Goal: Task Accomplishment & Management: Use online tool/utility

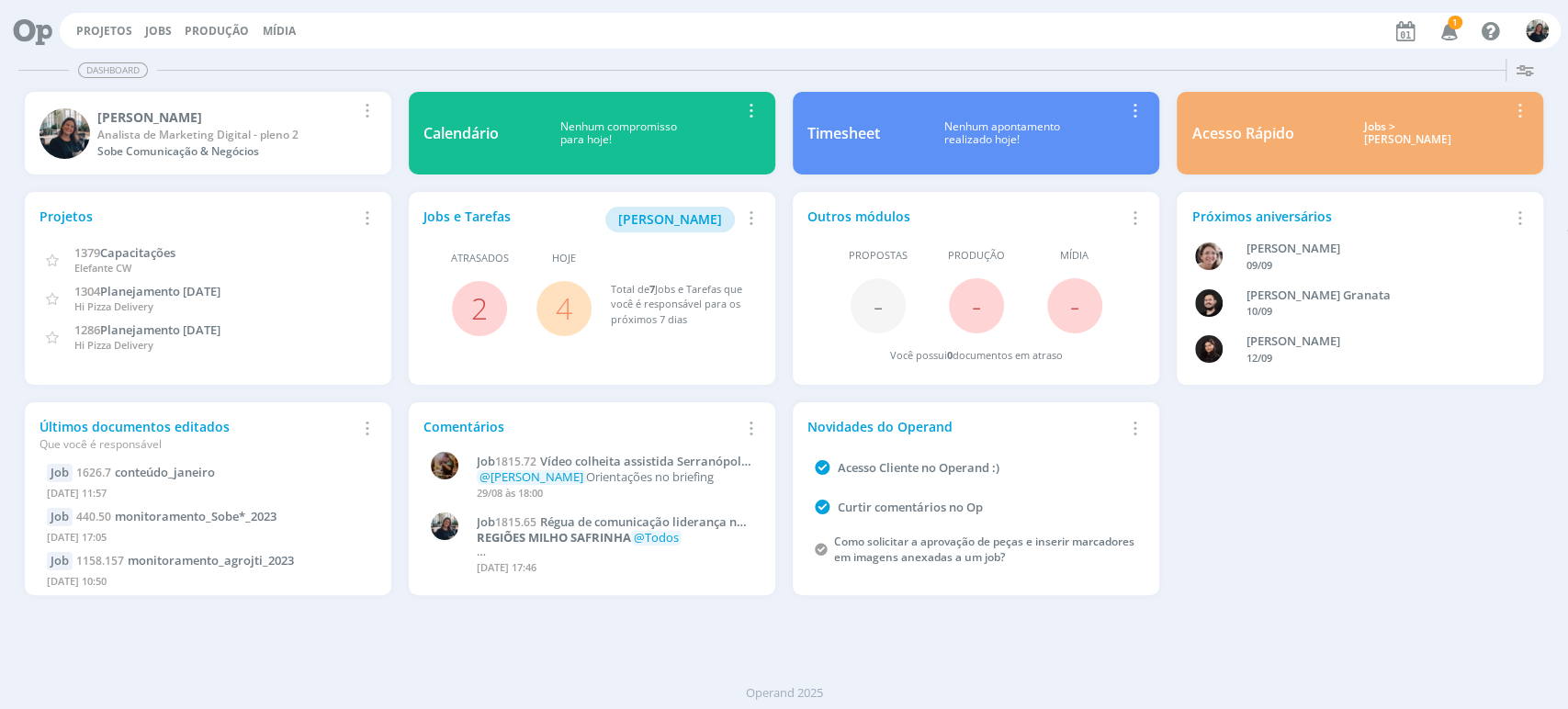
click at [1373, 123] on div "Jobs > [PERSON_NAME]" at bounding box center [1406, 133] width 199 height 27
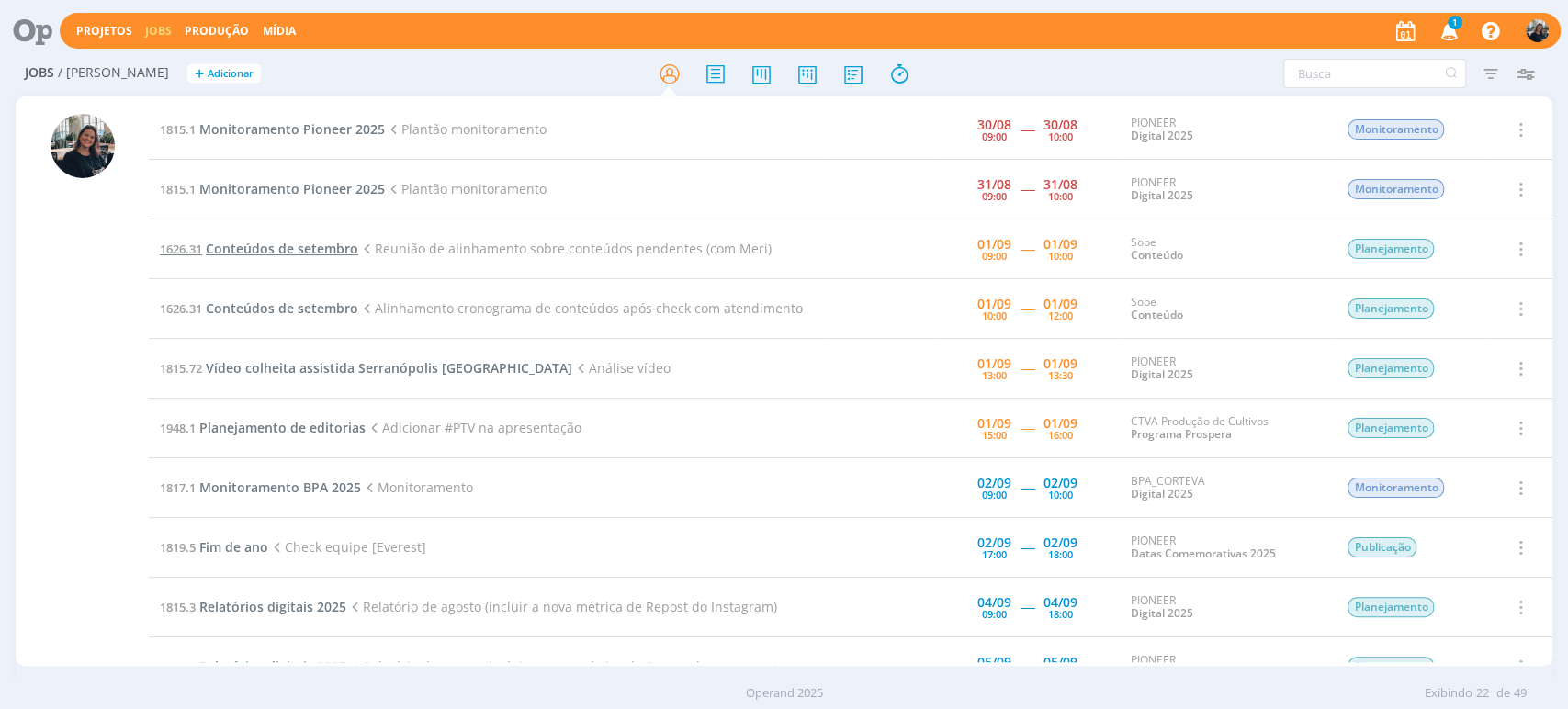
click at [304, 248] on span "Conteúdos de setembro" at bounding box center [282, 248] width 152 height 18
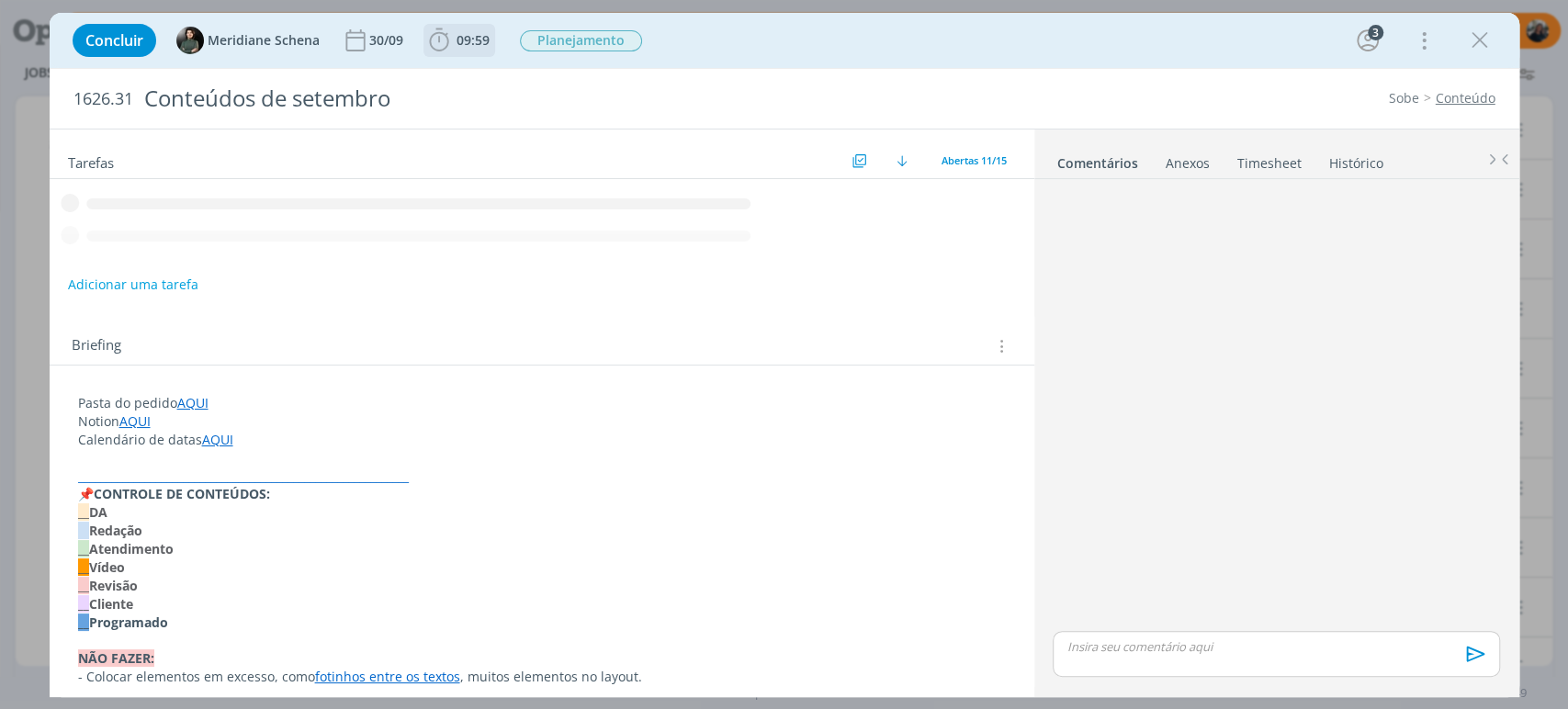
click at [435, 38] on icon "dialog" at bounding box center [439, 41] width 28 height 28
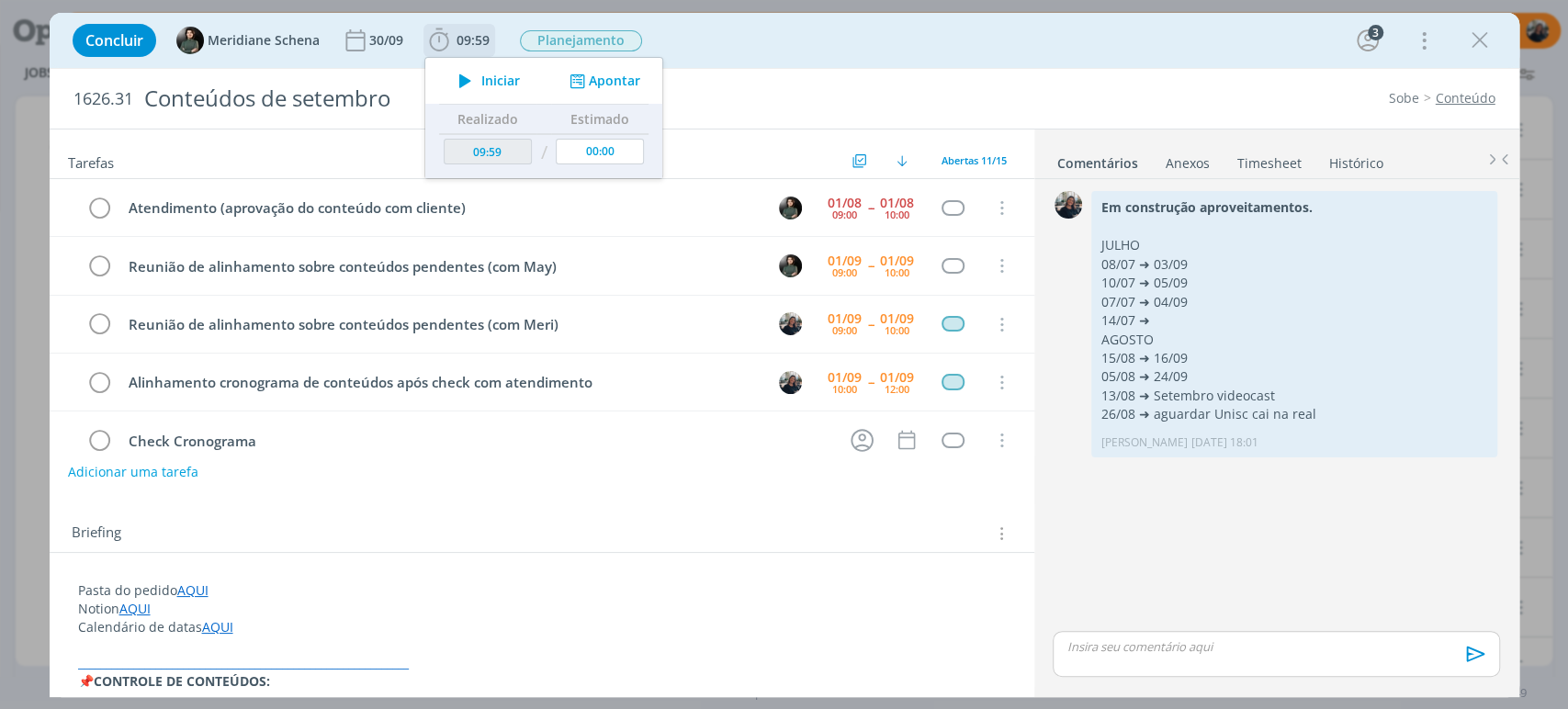
scroll to position [58, 0]
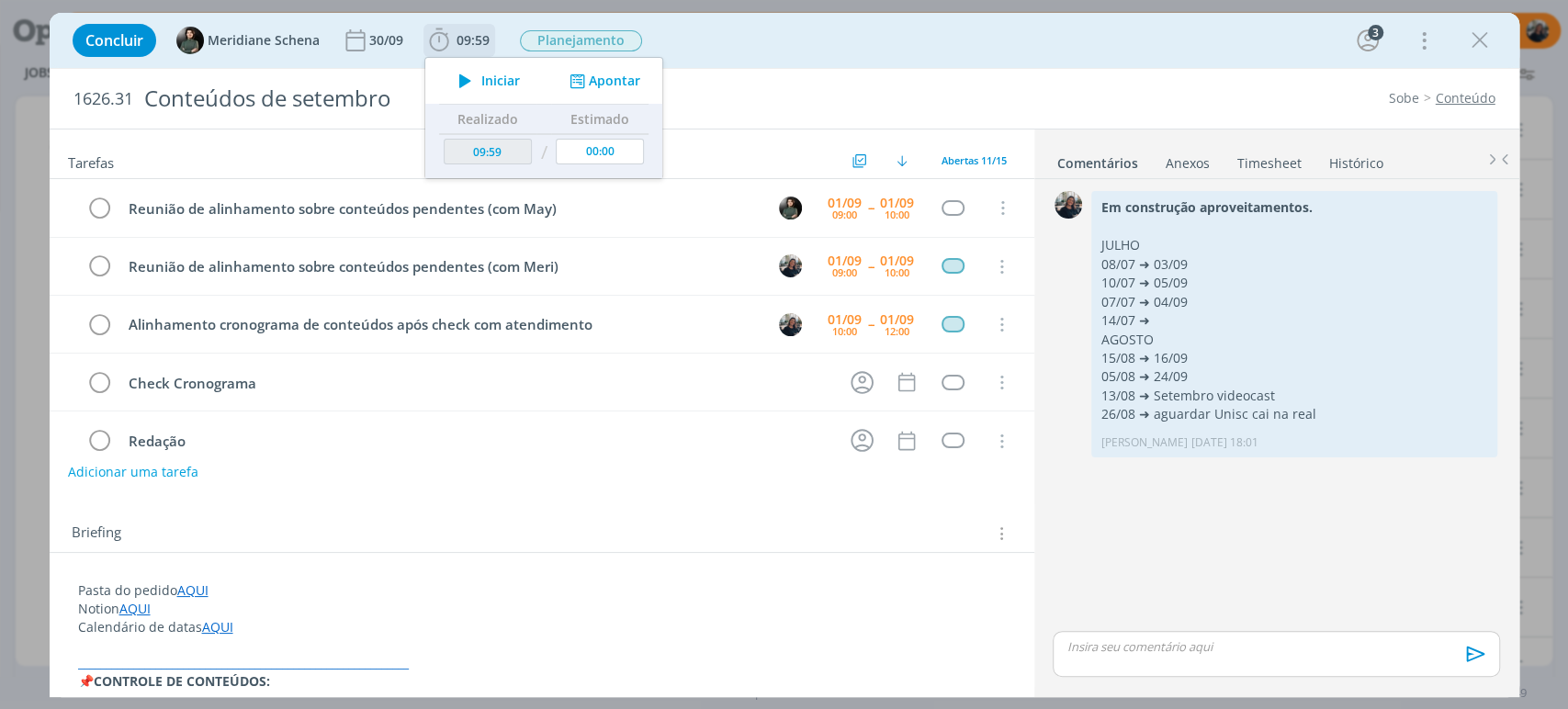
click at [474, 79] on icon "dialog" at bounding box center [464, 81] width 32 height 24
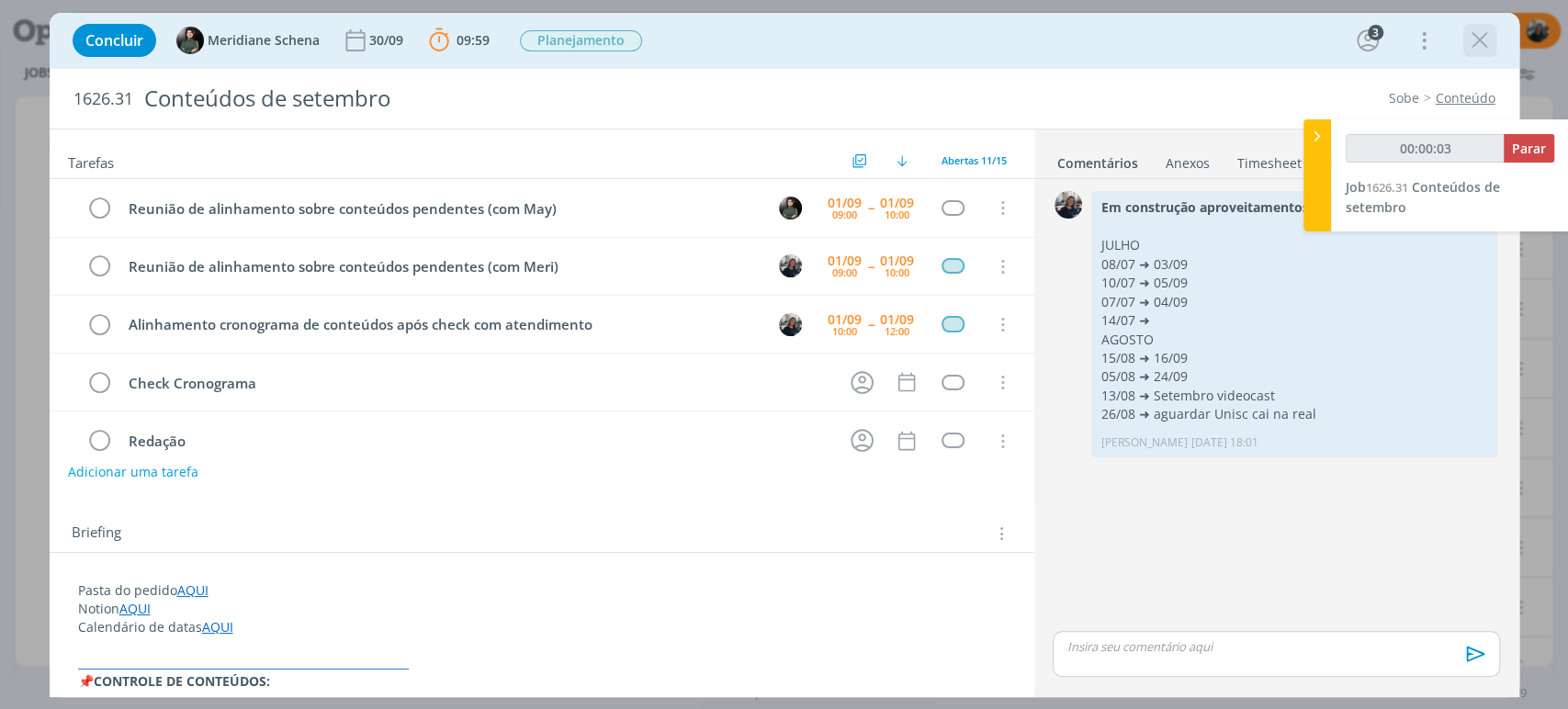
click at [1409, 40] on icon "dialog" at bounding box center [1479, 41] width 28 height 28
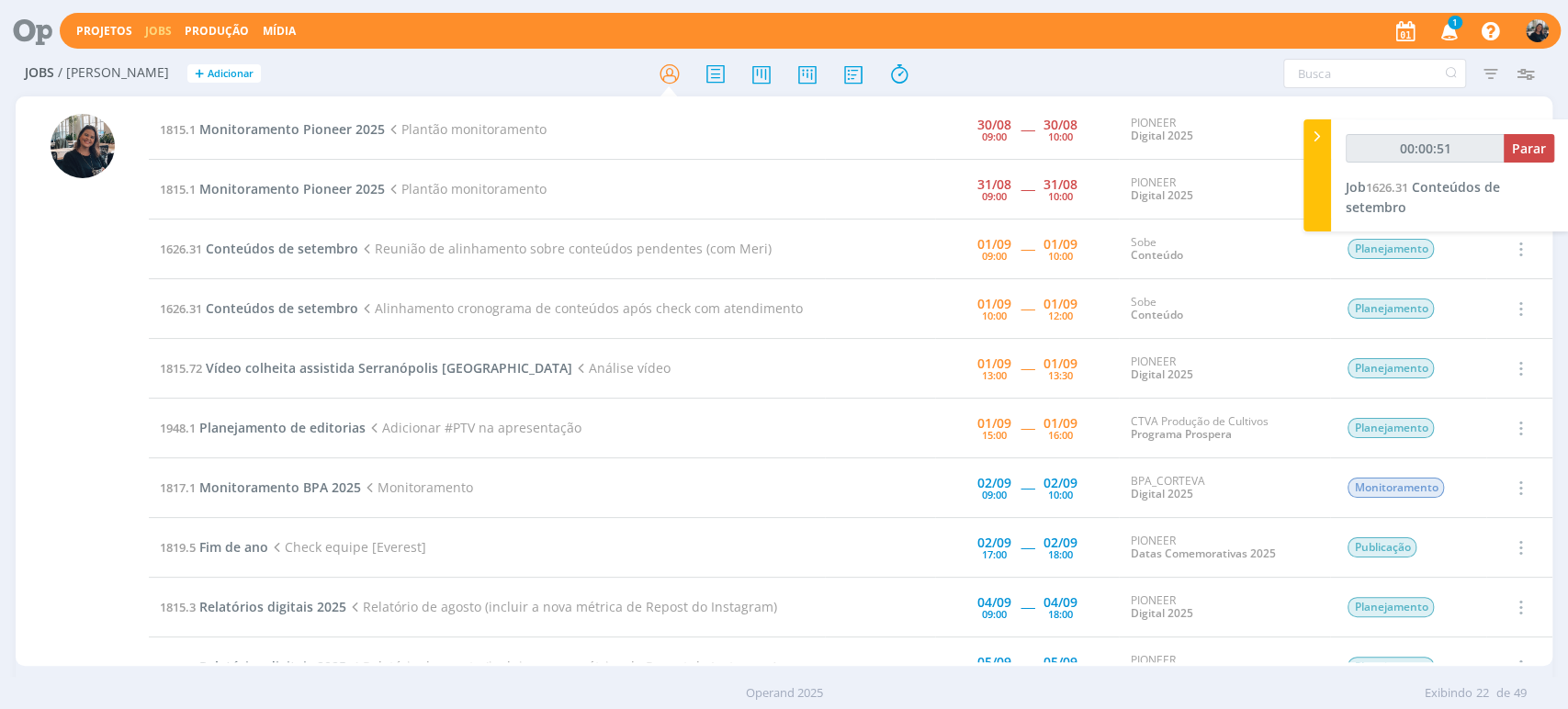
type input "00:00:52"
drag, startPoint x: 1311, startPoint y: 125, endPoint x: 1338, endPoint y: 114, distance: 29.2
click at [1311, 126] on div at bounding box center [1317, 174] width 28 height 112
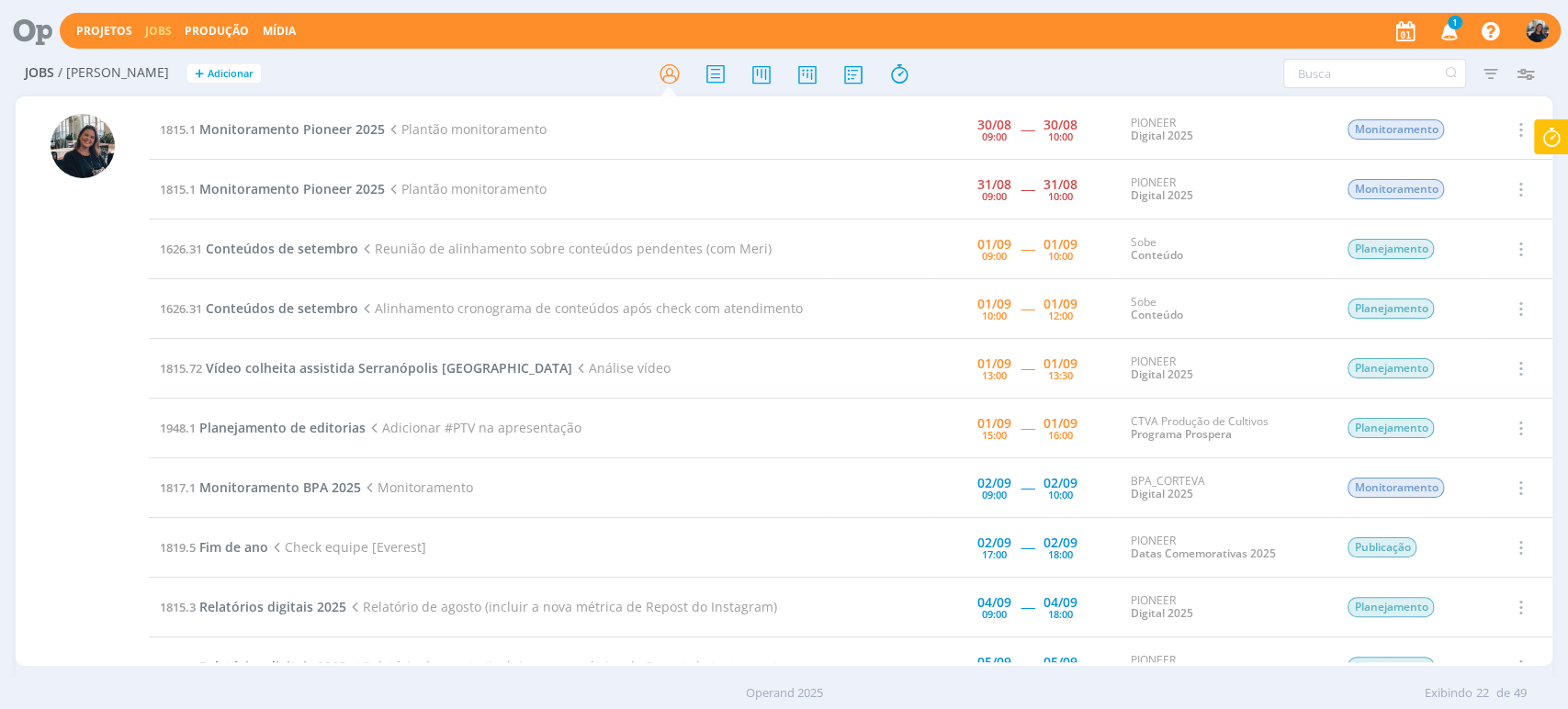
click at [1409, 28] on icon "button" at bounding box center [1448, 30] width 32 height 31
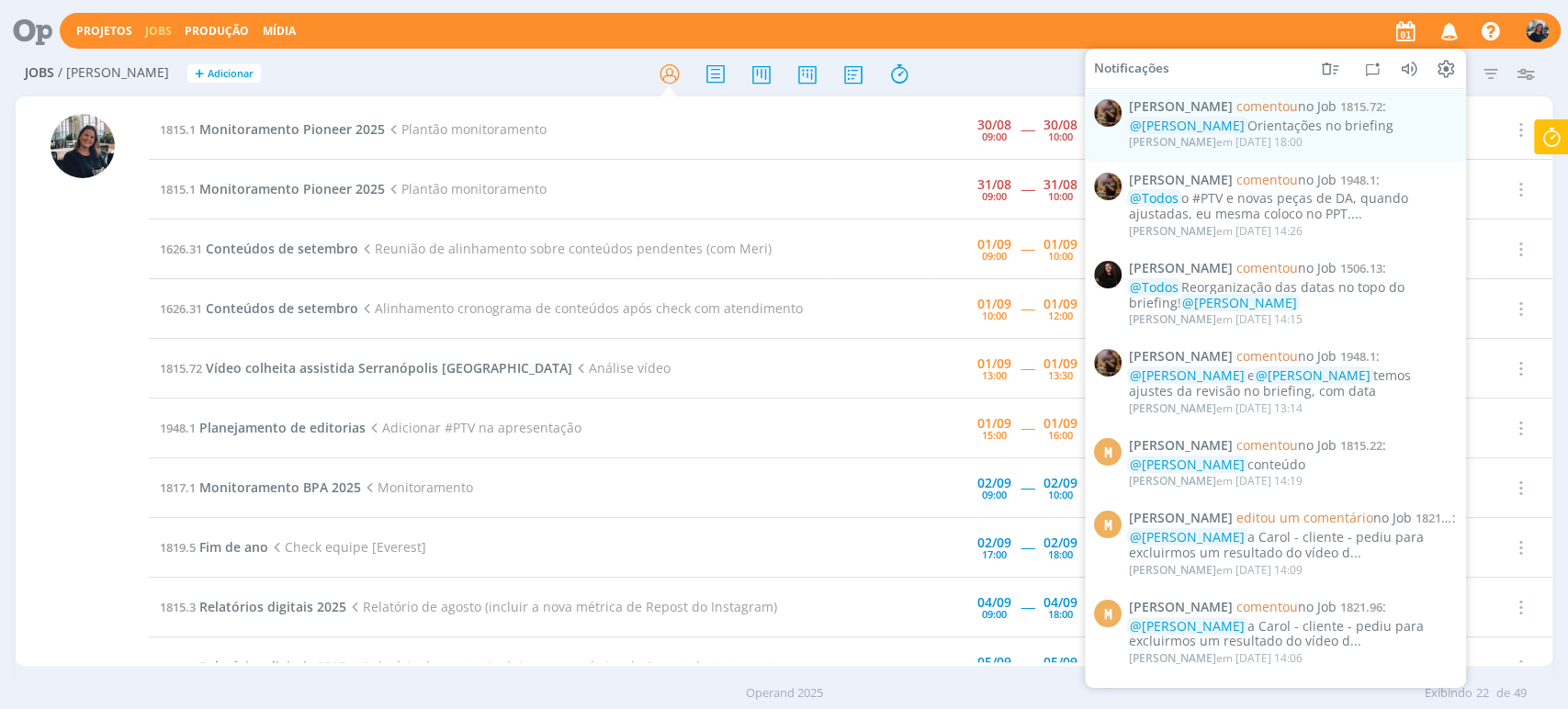
click at [1409, 30] on icon "button" at bounding box center [1448, 30] width 32 height 31
